Goal: Navigation & Orientation: Find specific page/section

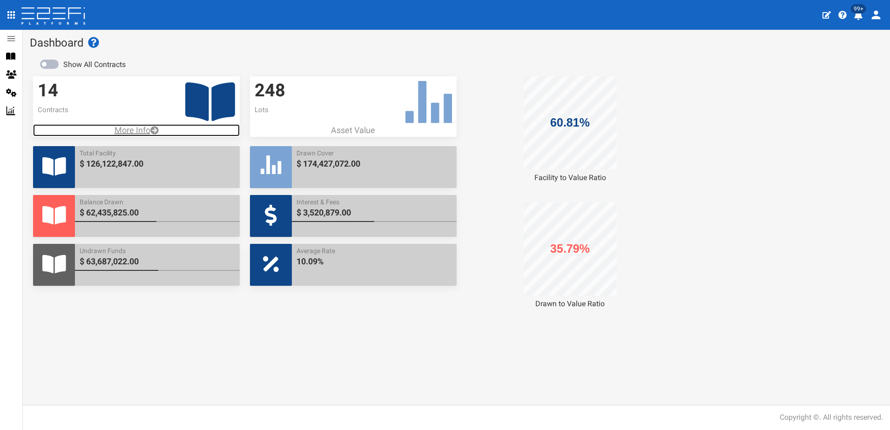
click at [132, 129] on p "More Info" at bounding box center [136, 130] width 207 height 12
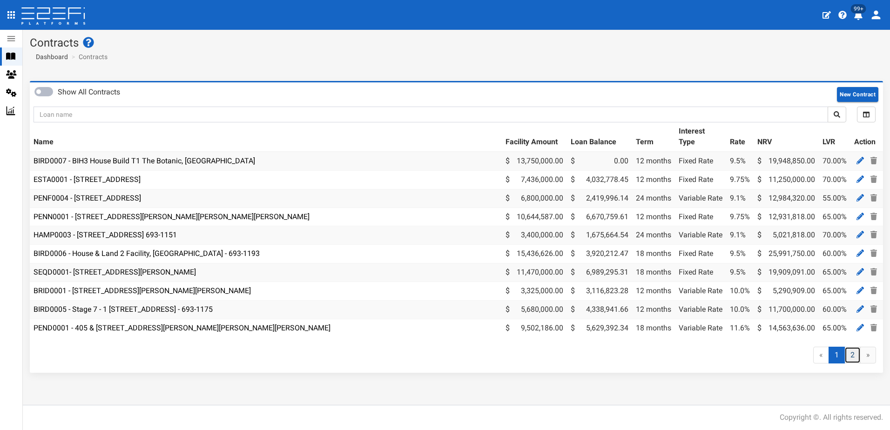
click at [853, 362] on link "2" at bounding box center [852, 355] width 16 height 17
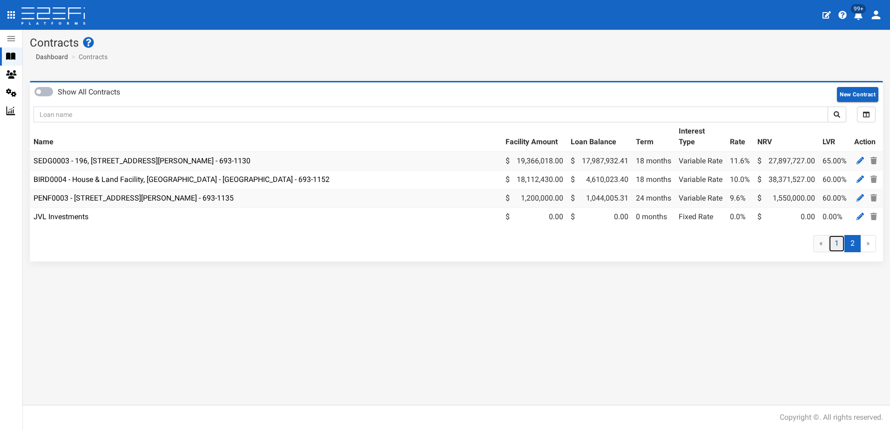
click at [832, 252] on link "1" at bounding box center [836, 243] width 16 height 17
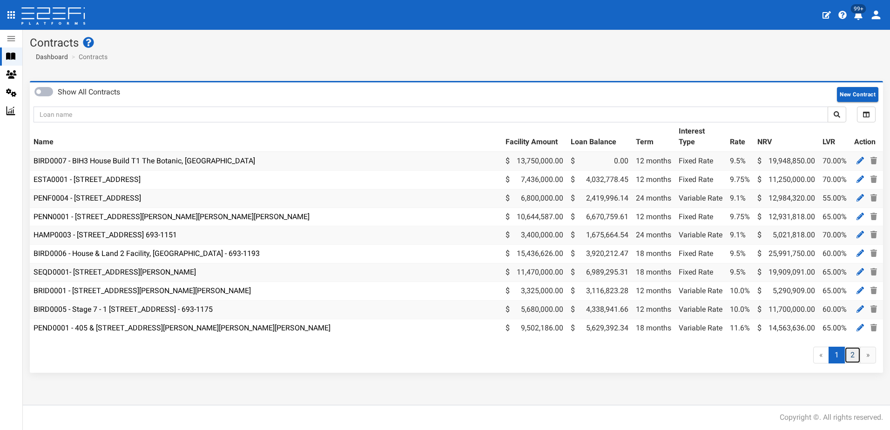
click at [850, 364] on link "2" at bounding box center [852, 355] width 16 height 17
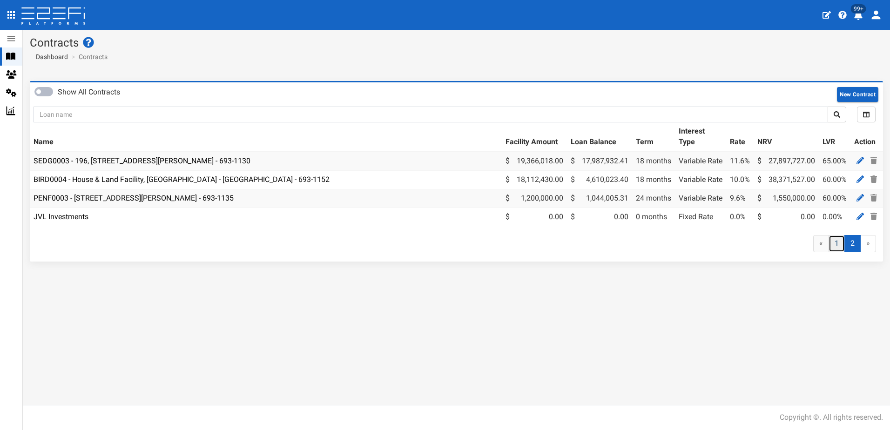
click at [837, 248] on link "1" at bounding box center [836, 243] width 16 height 17
